Goal: Information Seeking & Learning: Learn about a topic

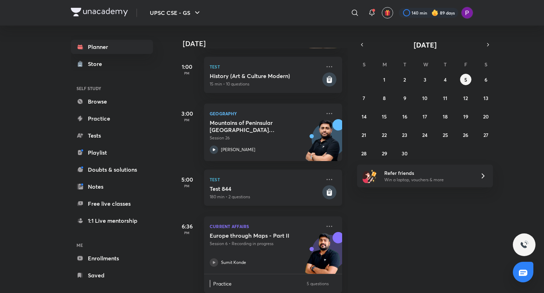
scroll to position [243, 0]
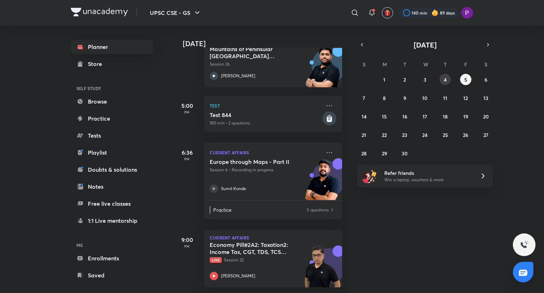
click at [446, 81] on abbr "4" at bounding box center [445, 79] width 3 height 7
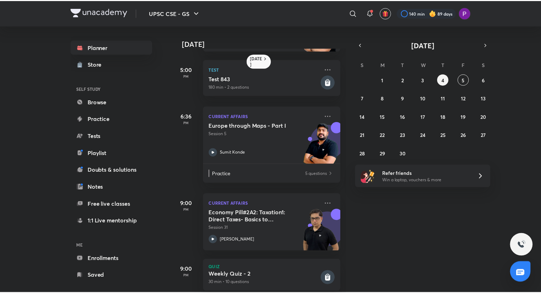
scroll to position [192, 0]
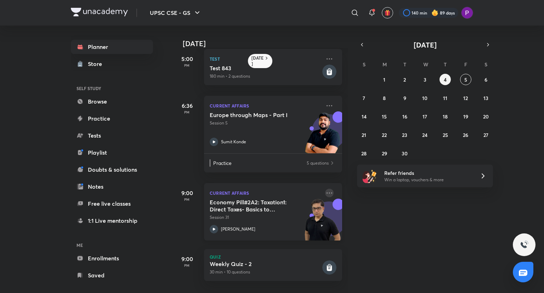
click at [325, 189] on icon at bounding box center [329, 193] width 9 height 9
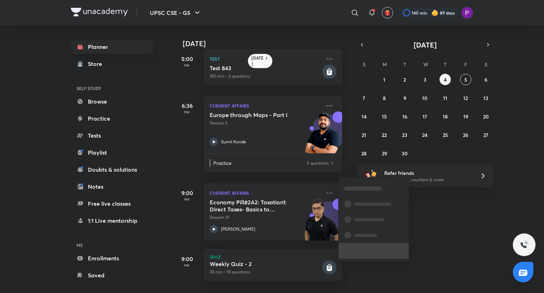
click at [360, 252] on span at bounding box center [362, 251] width 16 height 3
click at [383, 250] on p "Go to course page" at bounding box center [378, 251] width 49 height 7
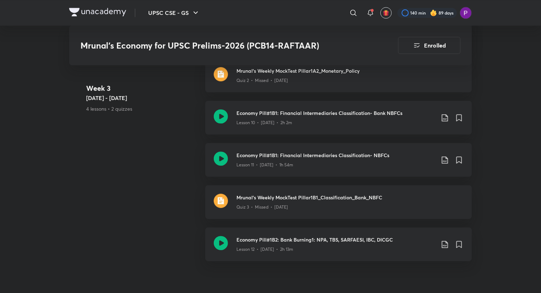
scroll to position [1032, 0]
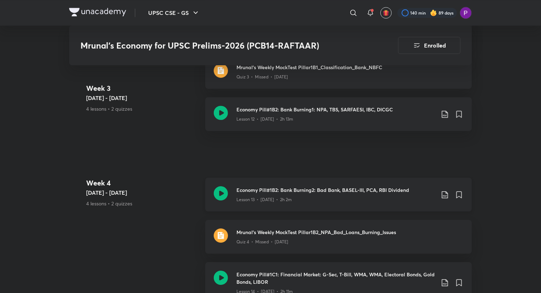
click at [327, 194] on h3 "Economy Pill#1B2: Bank Burning2: Bad Bank, BASEL-III, PCA, RBI Dividend" at bounding box center [335, 189] width 198 height 7
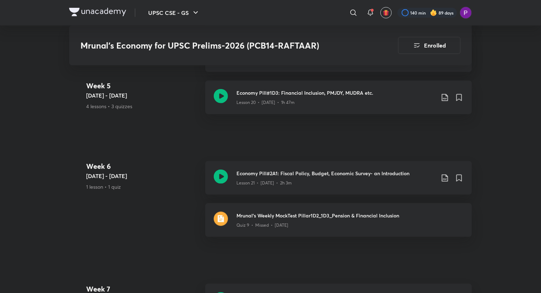
scroll to position [1682, 0]
